Goal: Task Accomplishment & Management: Manage account settings

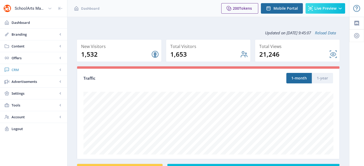
click at [20, 67] on span "CRM" at bounding box center [35, 69] width 46 height 5
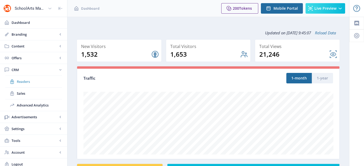
click at [21, 80] on span "Readers" at bounding box center [39, 81] width 45 height 5
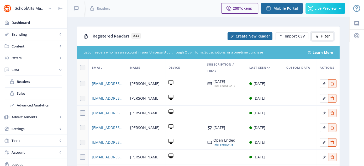
click at [324, 36] on span "Filter" at bounding box center [325, 36] width 9 height 4
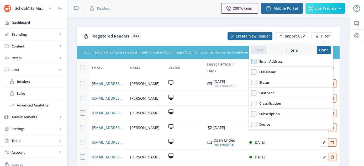
click at [255, 63] on span at bounding box center [253, 61] width 5 height 5
click at [251, 61] on input "Email Address" at bounding box center [251, 61] width 0 height 0
checkbox input "true"
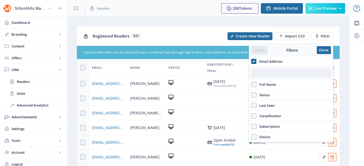
click at [263, 71] on input "text" at bounding box center [291, 73] width 80 height 8
paste input "susanfwall55@gmail.com"
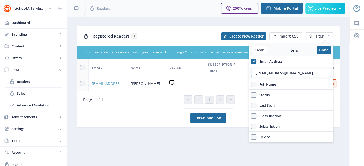
type input "susanfwall55@gmail.com"
click at [108, 83] on span "susanfwall55@gmail.com" at bounding box center [108, 84] width 33 height 6
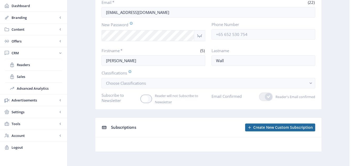
scroll to position [51, 0]
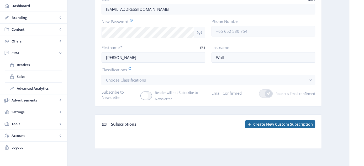
click at [104, 123] on icon at bounding box center [104, 124] width 4 height 3
click at [23, 76] on span "Sales" at bounding box center [39, 76] width 45 height 5
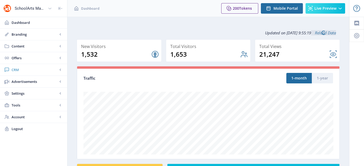
click at [18, 70] on span "CRM" at bounding box center [35, 69] width 46 height 5
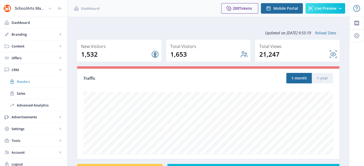
click at [26, 80] on span "Readers" at bounding box center [39, 81] width 45 height 5
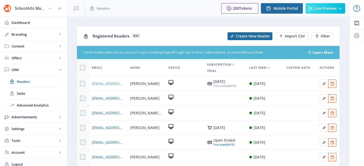
click at [102, 84] on span "[EMAIL_ADDRESS][DOMAIN_NAME]" at bounding box center [108, 84] width 32 height 6
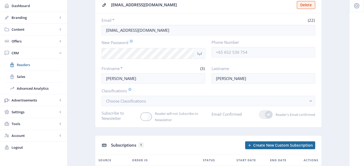
scroll to position [79, 0]
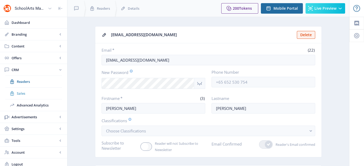
click at [21, 95] on span "Sales" at bounding box center [39, 93] width 45 height 5
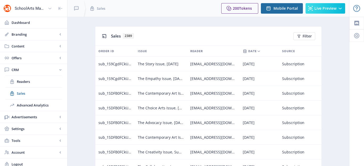
click at [159, 94] on span "The Contemporary Art Issue, May 2024" at bounding box center [161, 93] width 46 height 6
click at [24, 79] on span "Readers" at bounding box center [39, 81] width 45 height 5
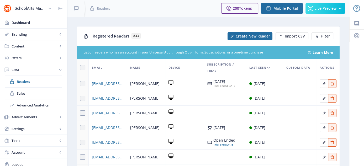
scroll to position [90, 0]
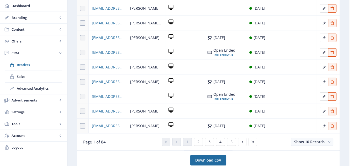
click at [171, 38] on icon at bounding box center [171, 36] width 5 height 5
click at [103, 39] on span "[EMAIL_ADDRESS][DOMAIN_NAME]" at bounding box center [108, 38] width 32 height 6
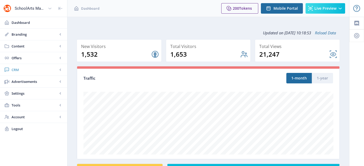
click at [18, 71] on span "CRM" at bounding box center [35, 69] width 46 height 5
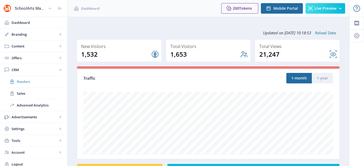
click at [25, 85] on link "Readers" at bounding box center [33, 82] width 57 height 12
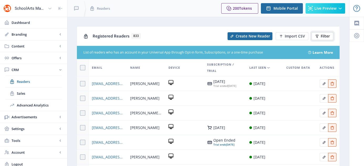
click at [318, 35] on icon at bounding box center [317, 36] width 3 height 3
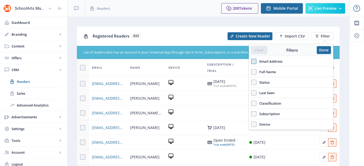
click at [254, 62] on span at bounding box center [253, 61] width 5 height 5
click at [251, 61] on input "Email Address" at bounding box center [251, 61] width 0 height 0
checkbox input "true"
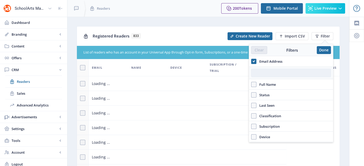
click at [271, 72] on input "text" at bounding box center [291, 73] width 80 height 8
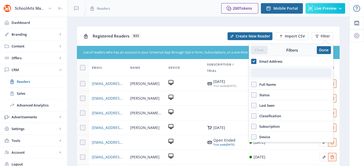
paste input "[EMAIL_ADDRESS][PERSON_NAME][DOMAIN_NAME]"
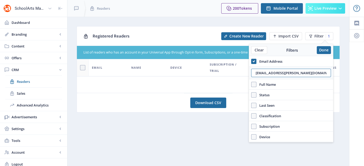
type input "[EMAIL_ADDRESS][PERSON_NAME][DOMAIN_NAME]"
